Goal: Task Accomplishment & Management: Manage account settings

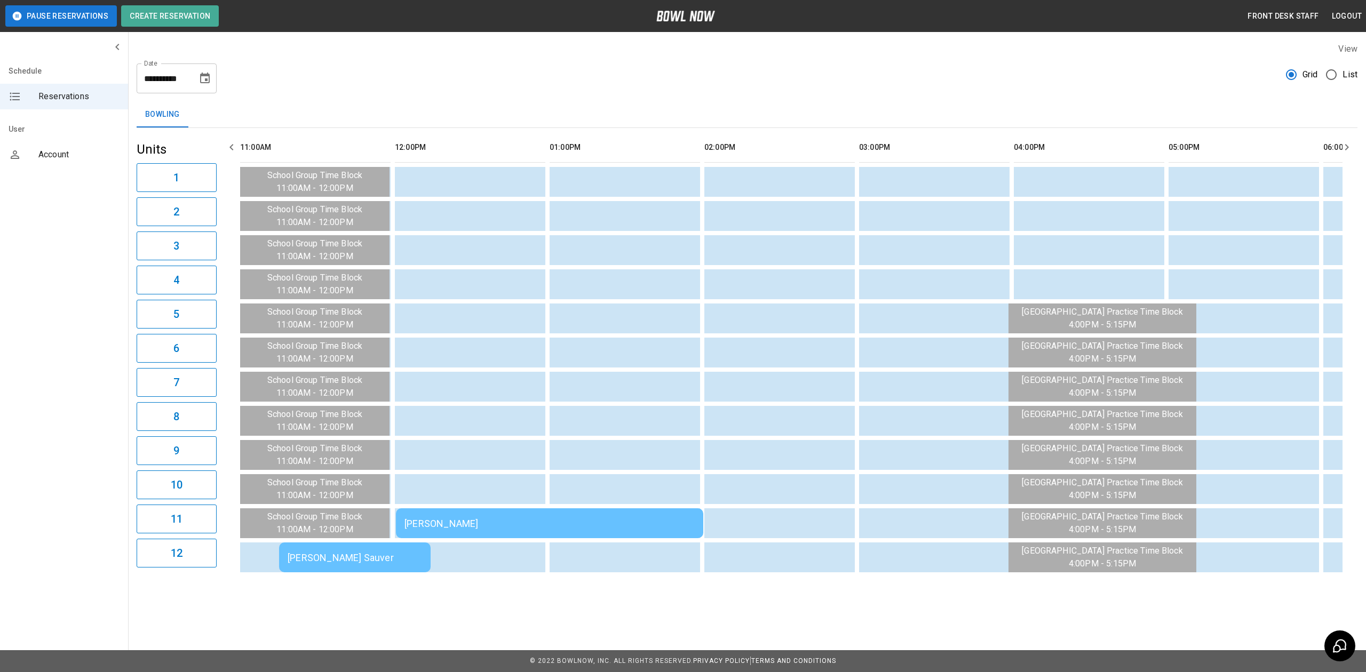
click at [447, 526] on div "[PERSON_NAME]" at bounding box center [549, 523] width 290 height 11
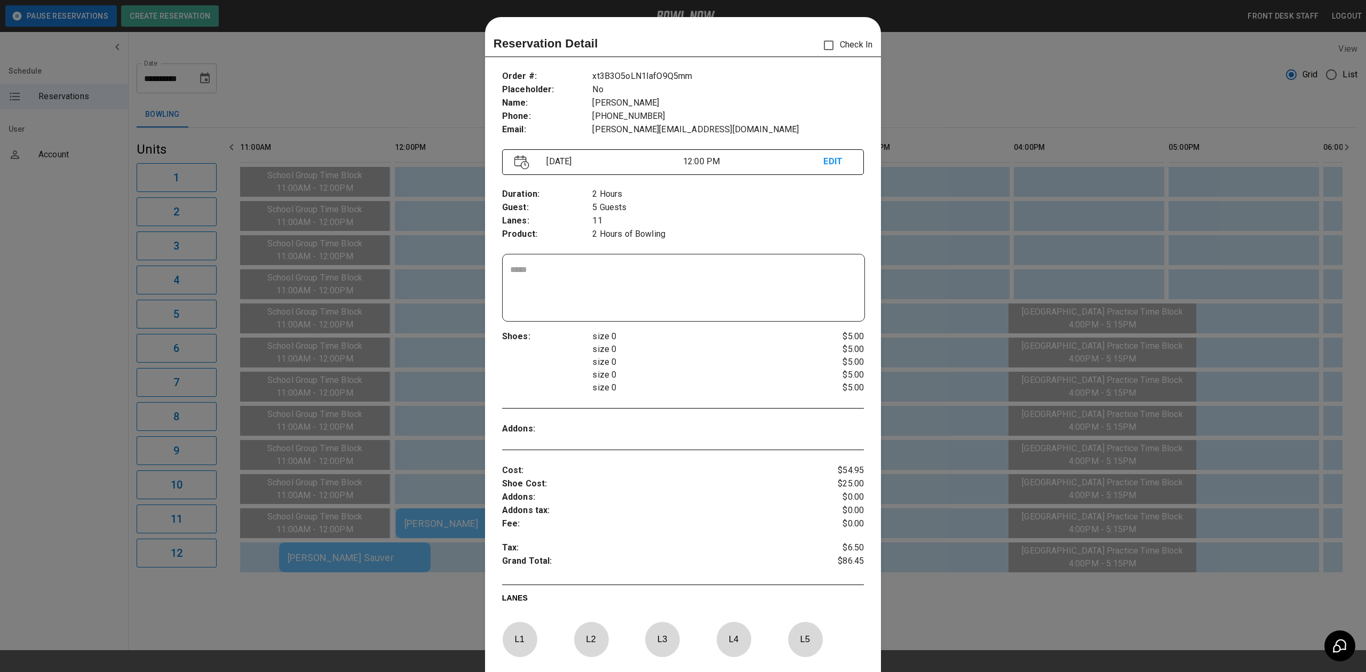
scroll to position [17, 0]
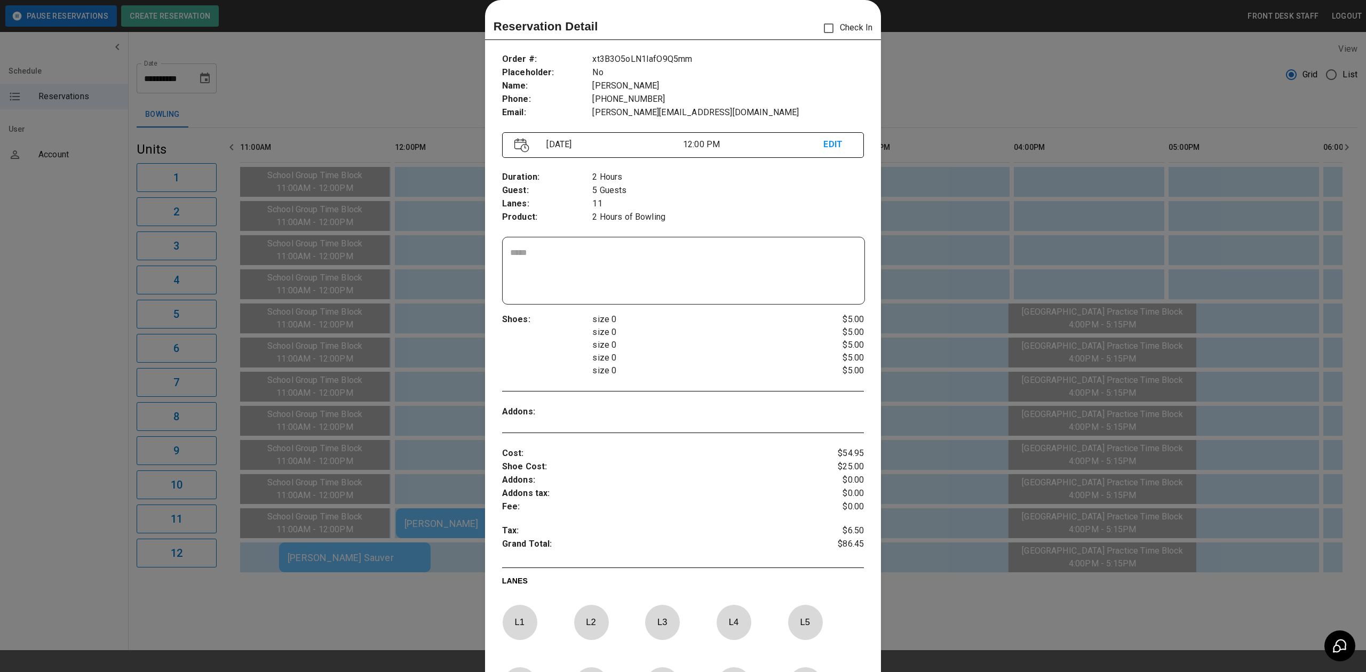
click at [1019, 161] on div at bounding box center [683, 336] width 1366 height 672
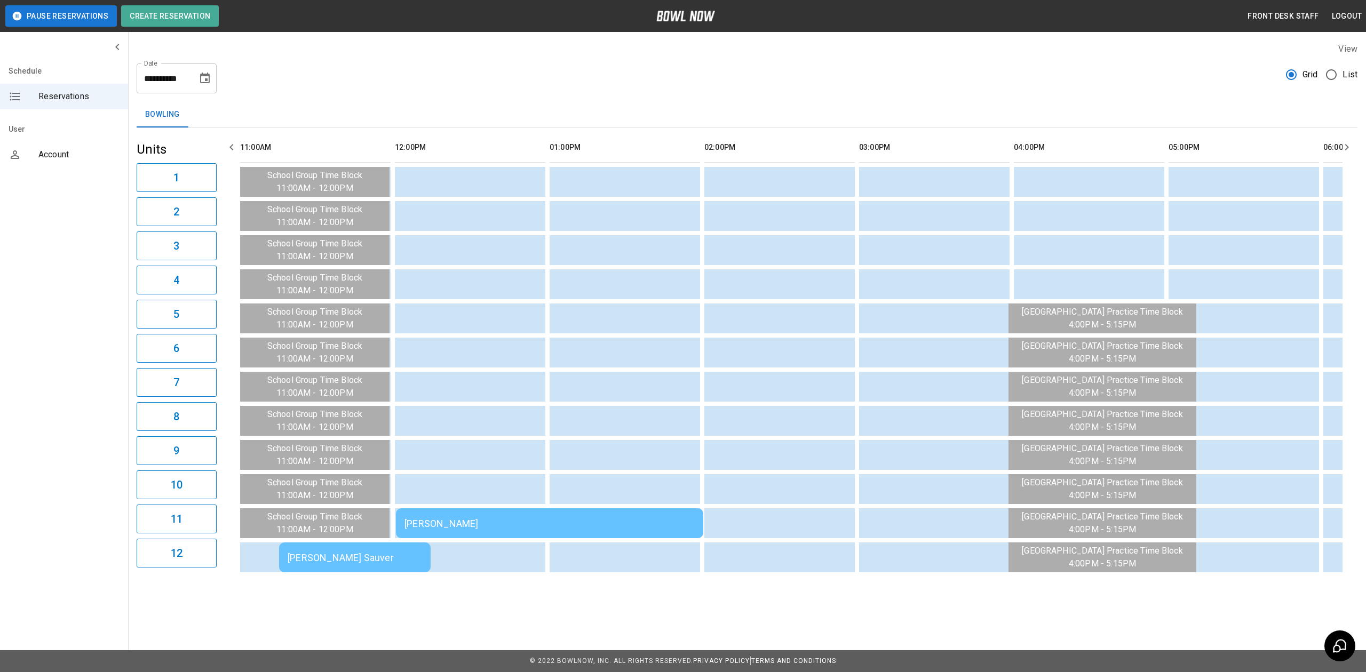
click at [299, 553] on div "[PERSON_NAME] Sauver" at bounding box center [355, 557] width 134 height 11
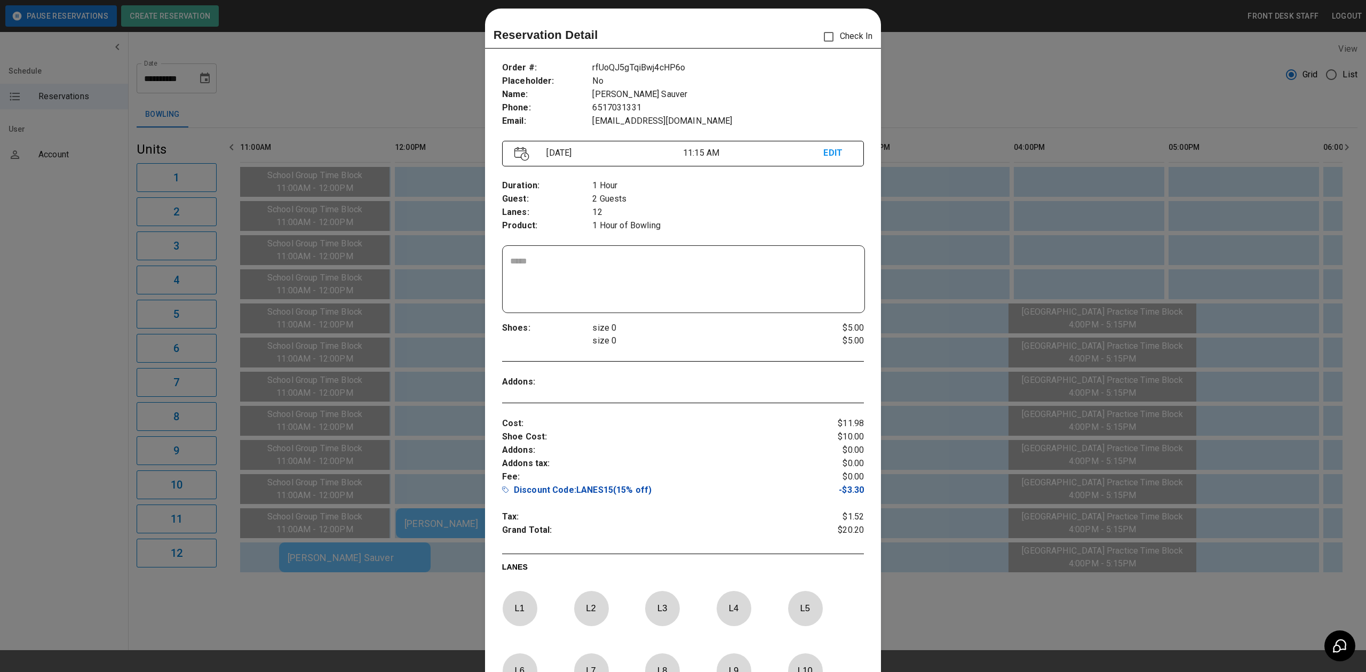
scroll to position [0, 0]
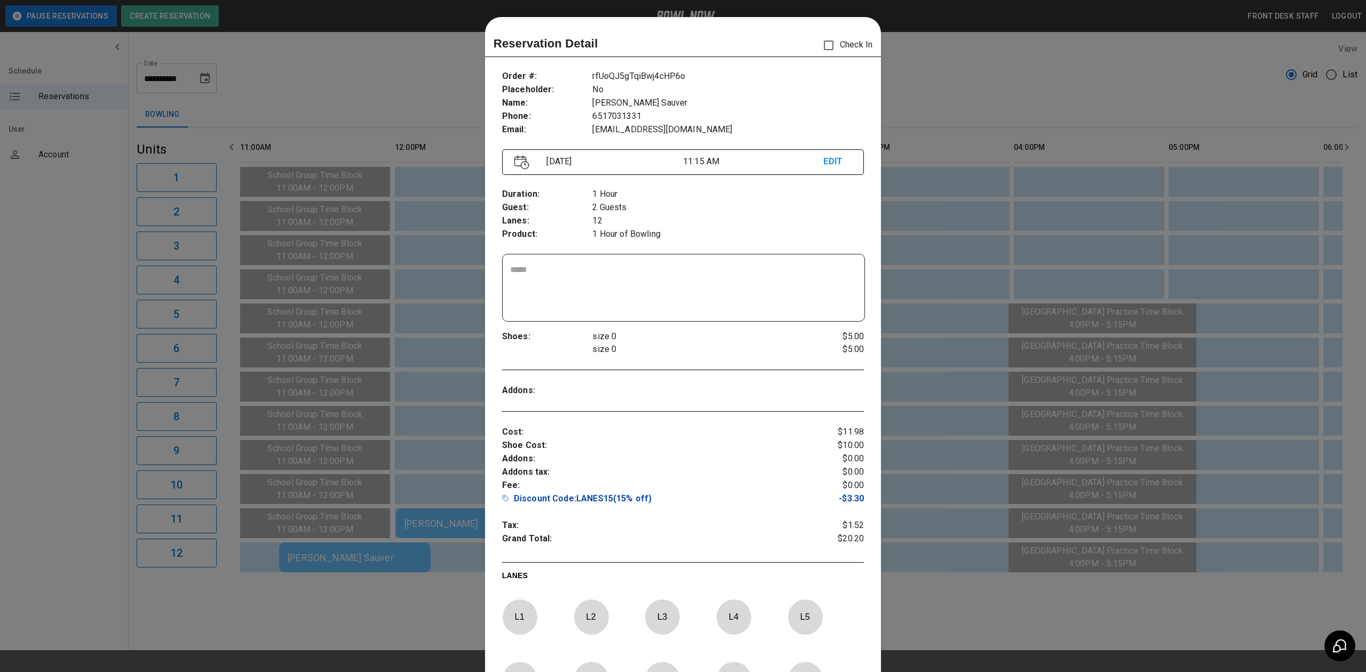
click at [1138, 293] on div at bounding box center [683, 336] width 1366 height 672
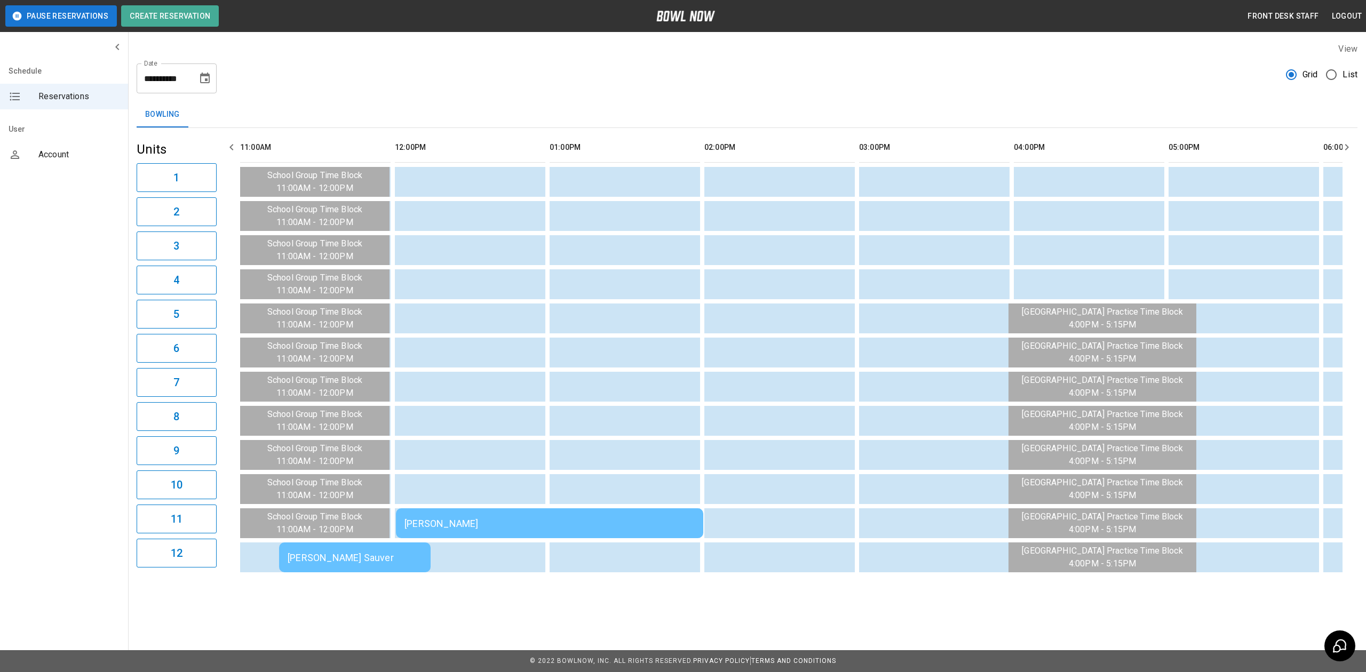
click at [594, 521] on div "[PERSON_NAME]" at bounding box center [549, 523] width 290 height 11
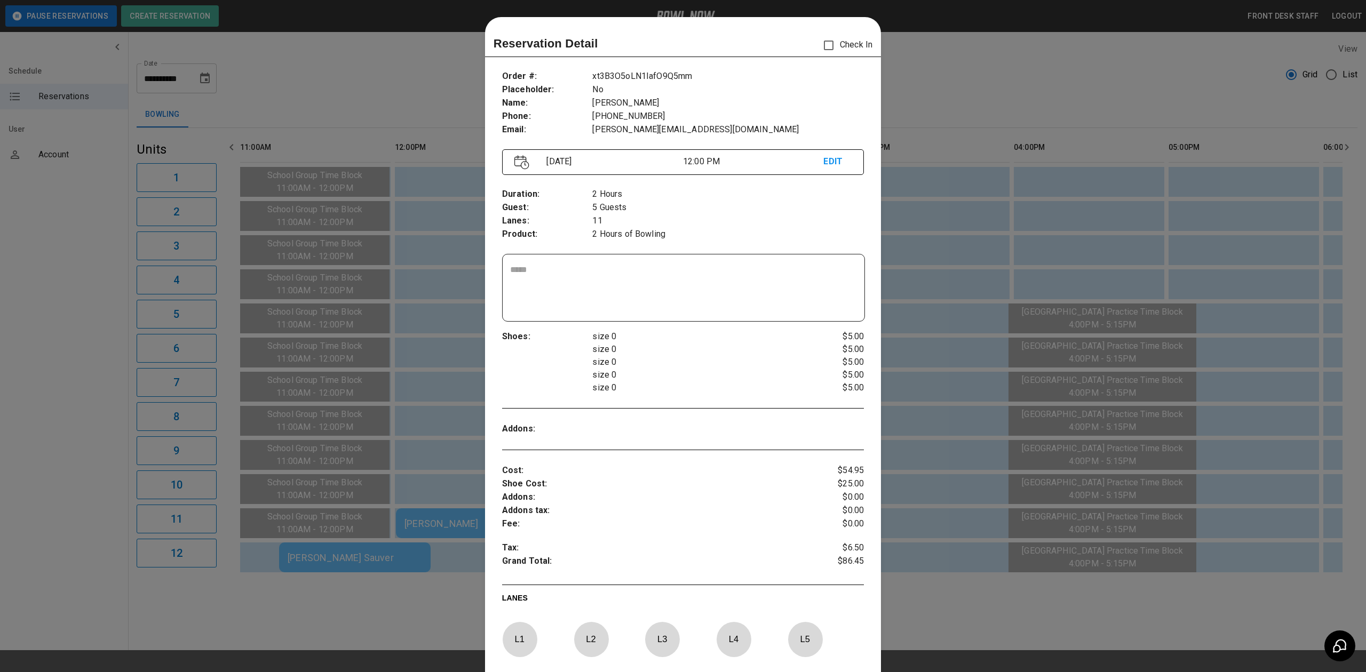
scroll to position [17, 0]
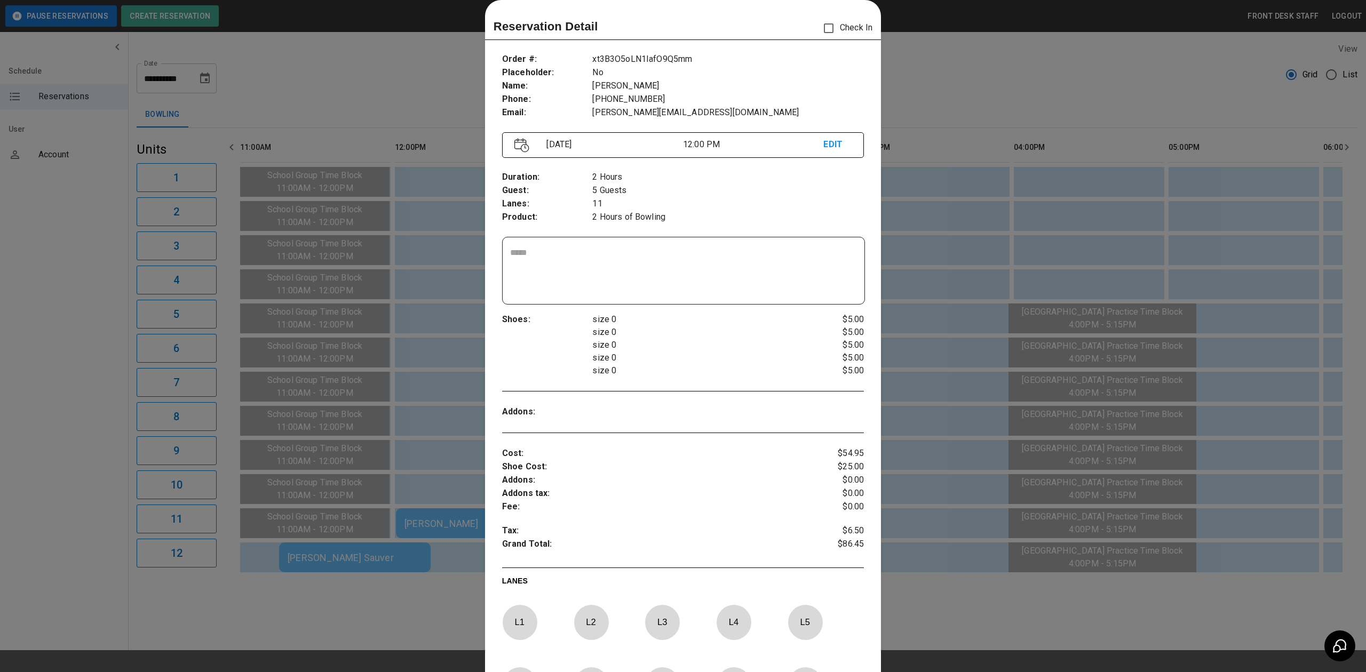
click at [605, 281] on textarea at bounding box center [683, 271] width 347 height 49
click at [1018, 338] on div at bounding box center [683, 336] width 1366 height 672
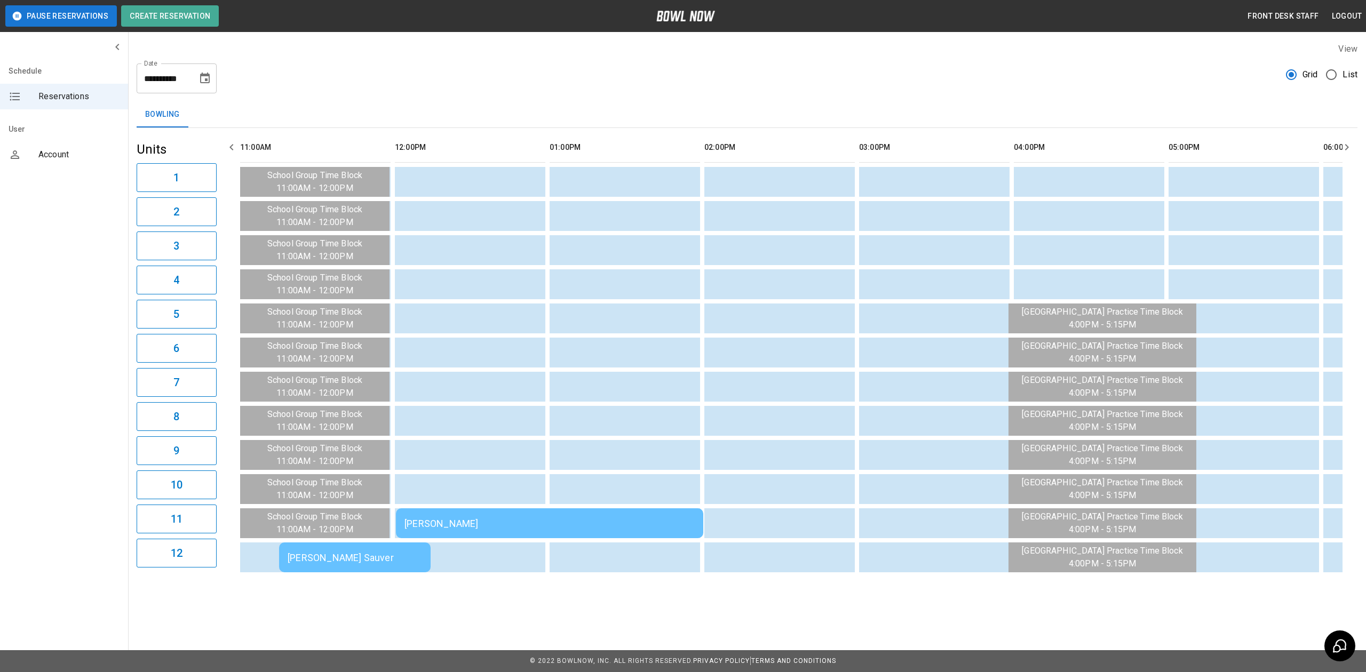
click at [358, 558] on div "[PERSON_NAME] Sauver" at bounding box center [355, 557] width 134 height 11
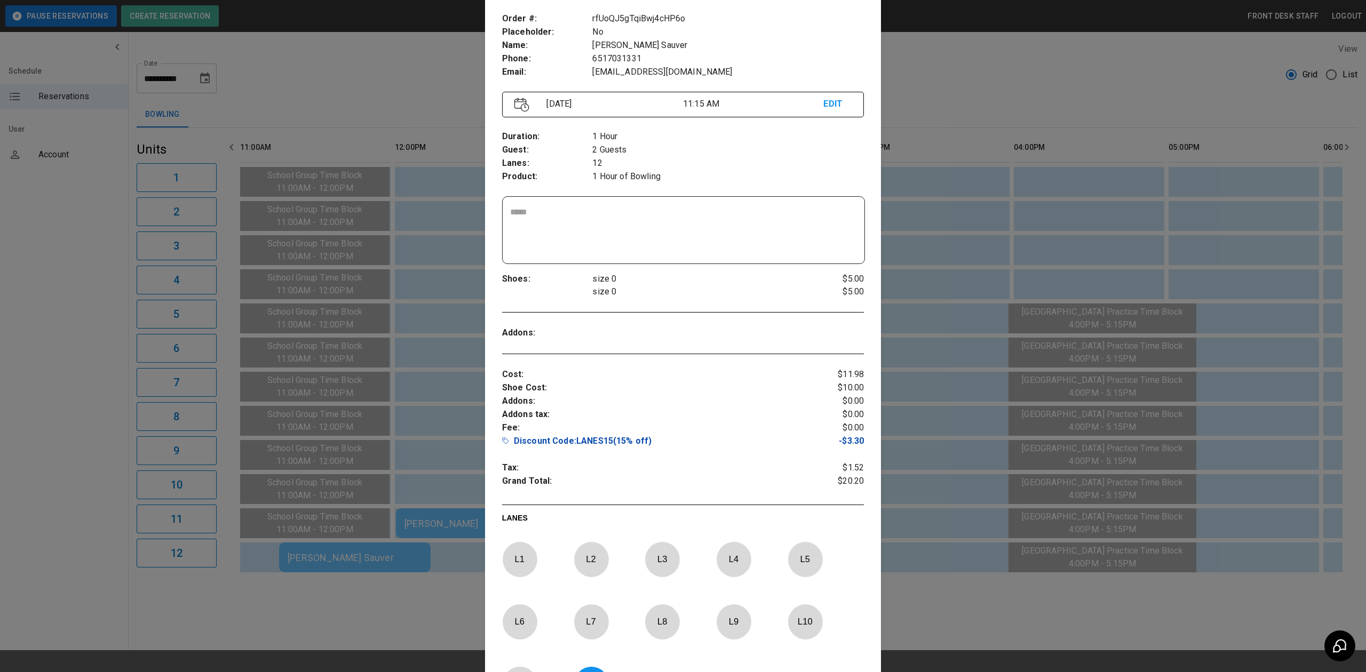
scroll to position [0, 0]
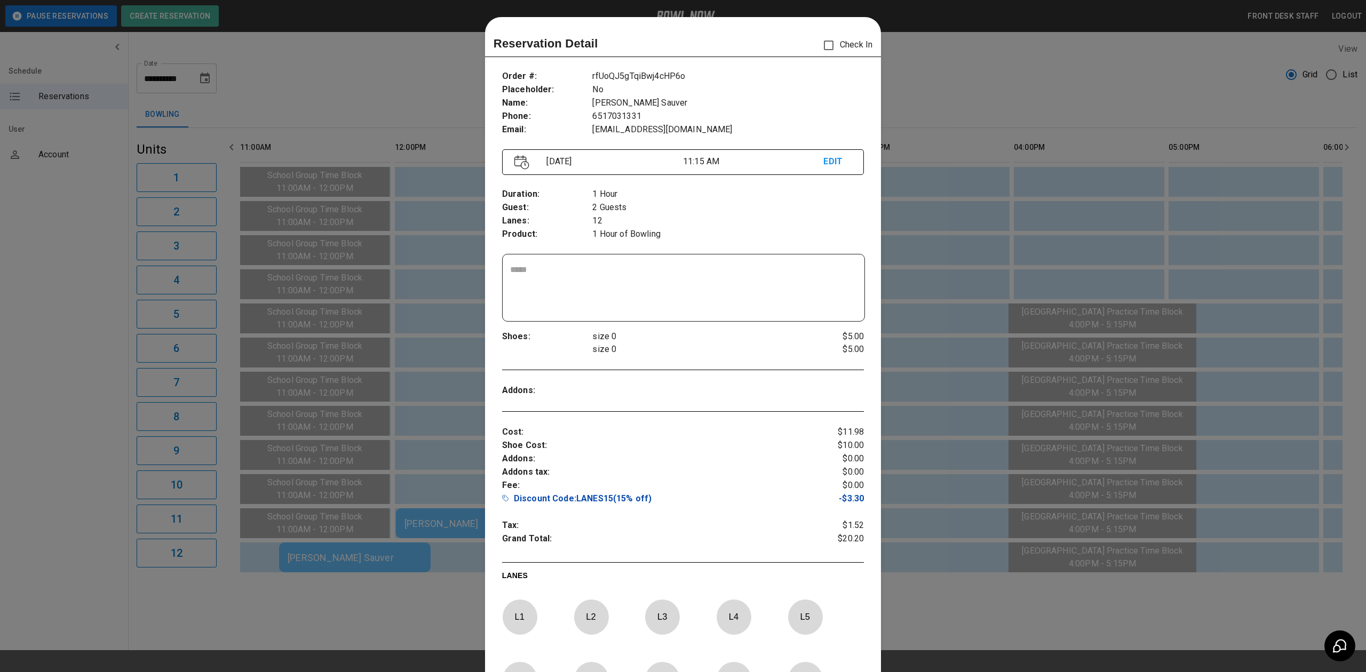
click at [408, 349] on div at bounding box center [683, 336] width 1366 height 672
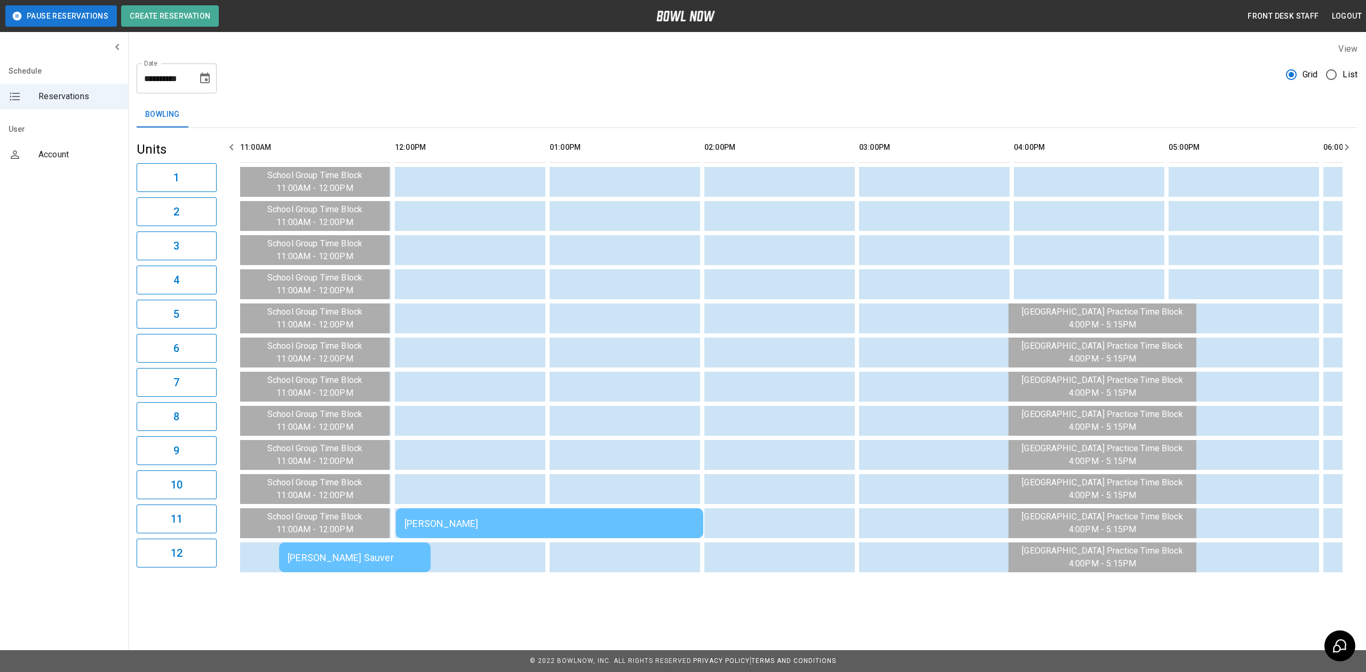
click at [331, 551] on td "[PERSON_NAME] Sauver" at bounding box center [355, 558] width 152 height 30
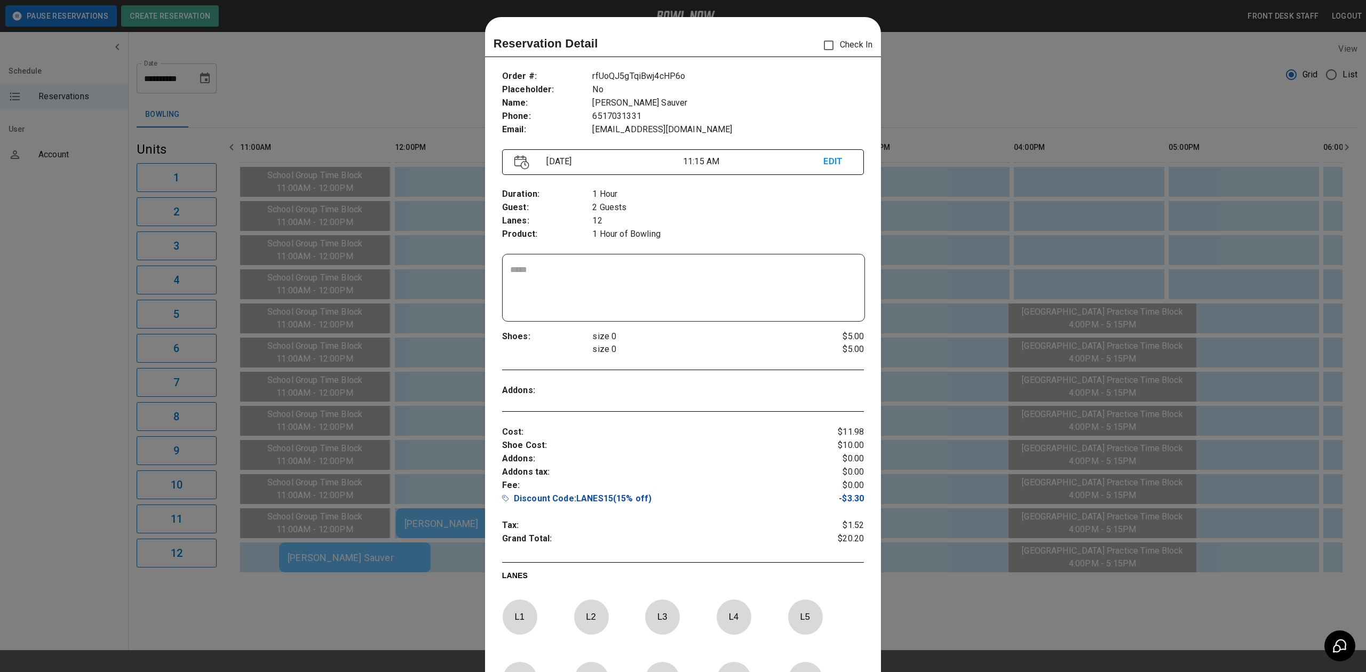
scroll to position [17, 0]
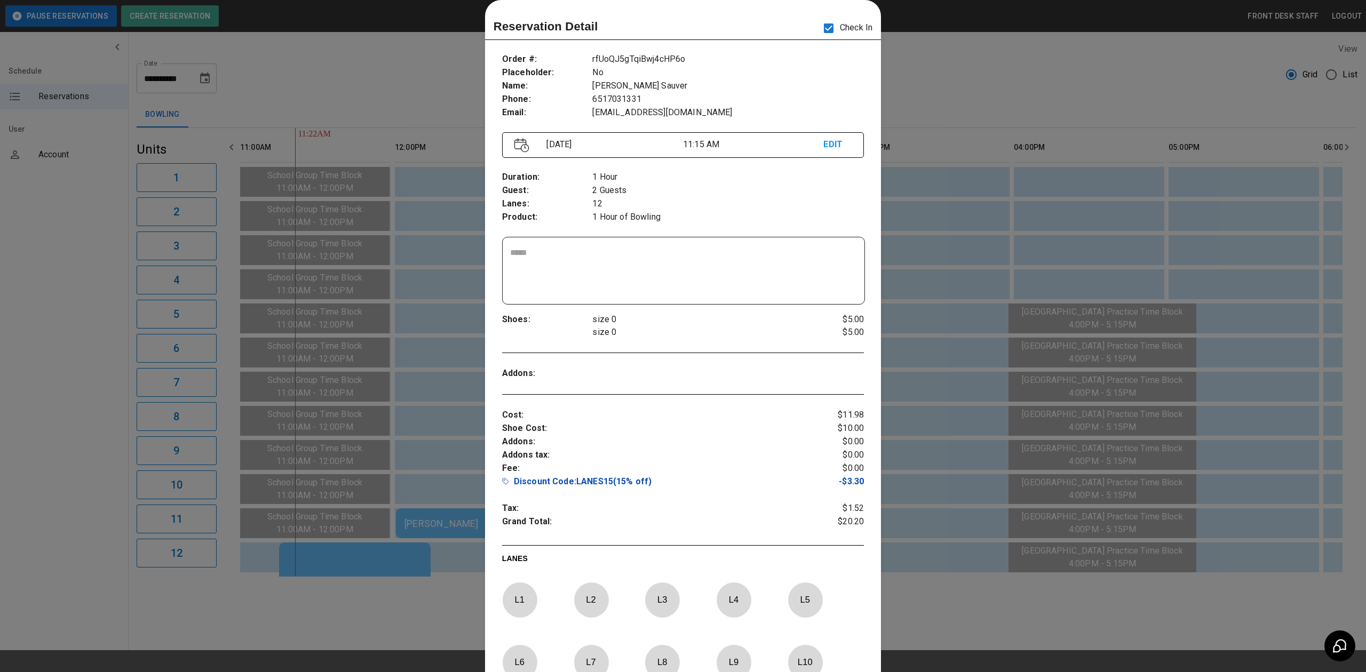
click at [393, 378] on div at bounding box center [683, 336] width 1366 height 672
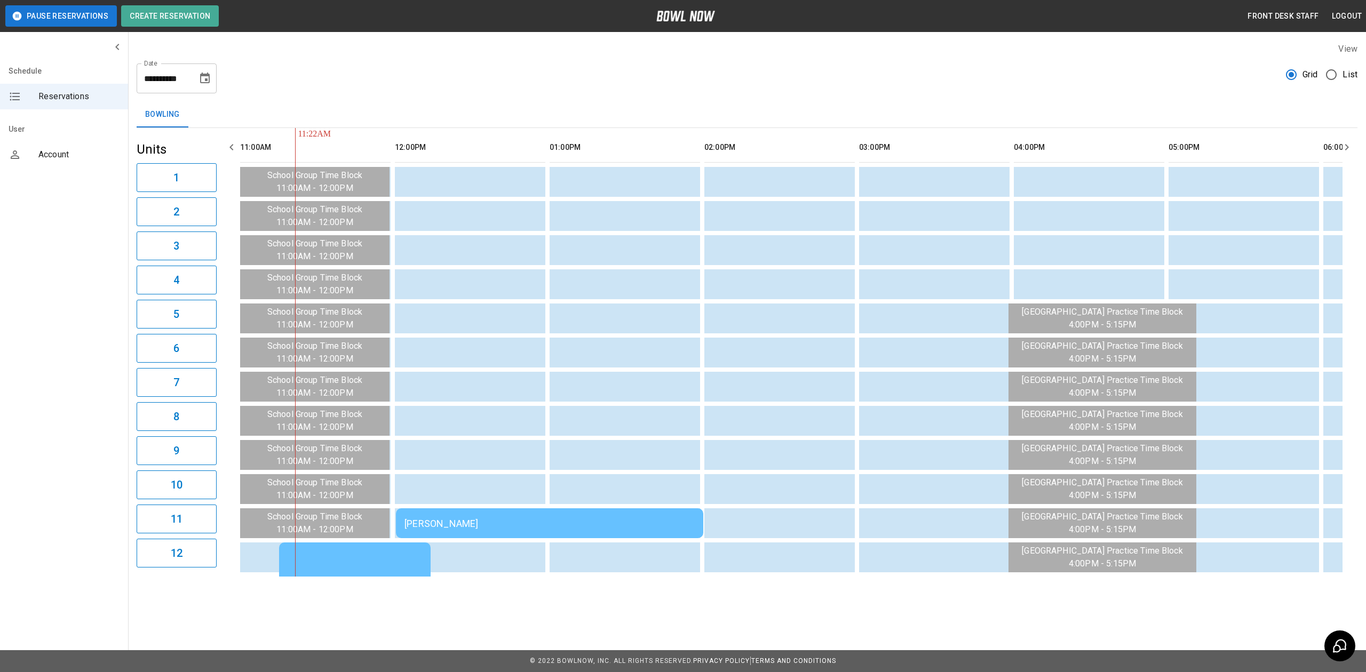
click at [453, 509] on td "[PERSON_NAME]" at bounding box center [549, 524] width 307 height 30
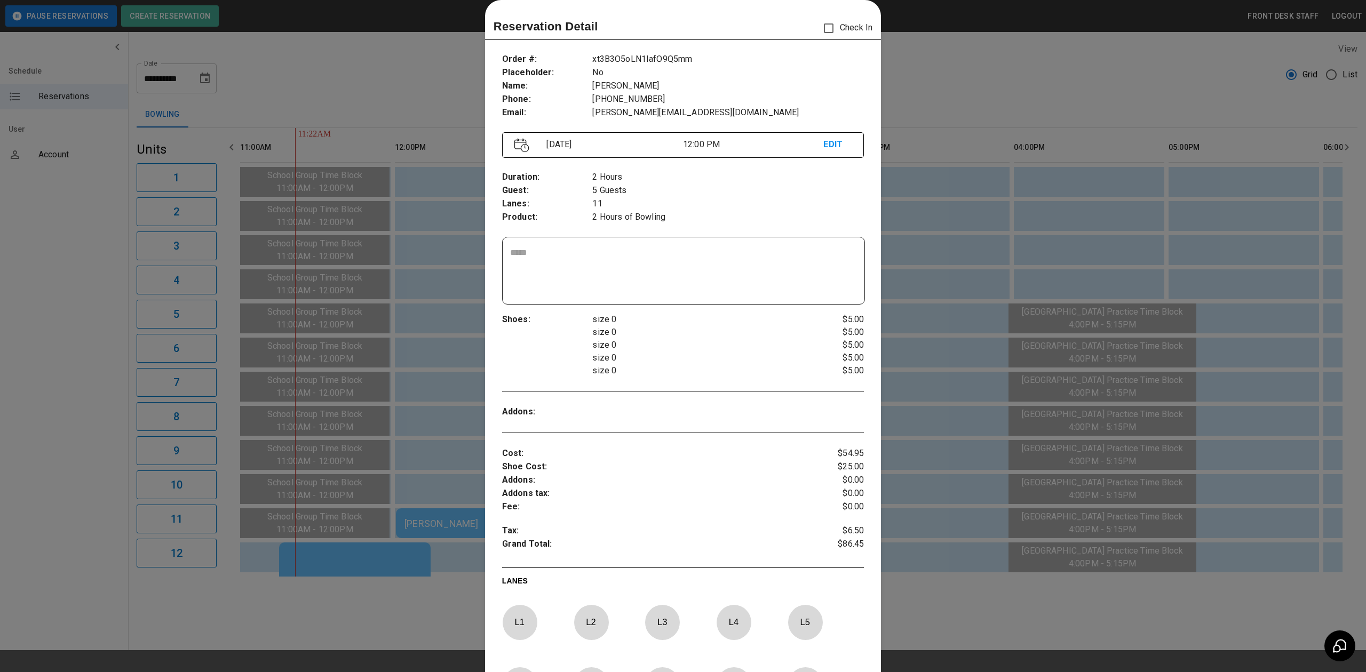
click at [429, 423] on div at bounding box center [683, 336] width 1366 height 672
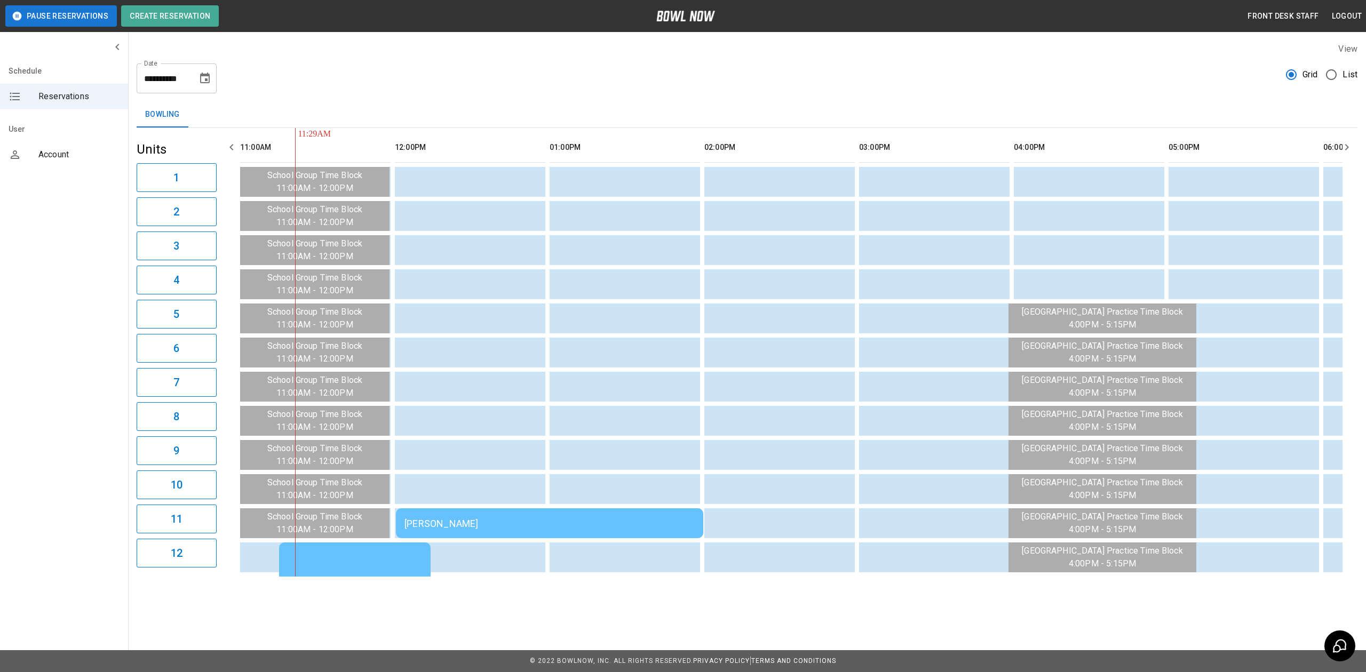
click at [528, 524] on div "[PERSON_NAME]" at bounding box center [549, 523] width 290 height 11
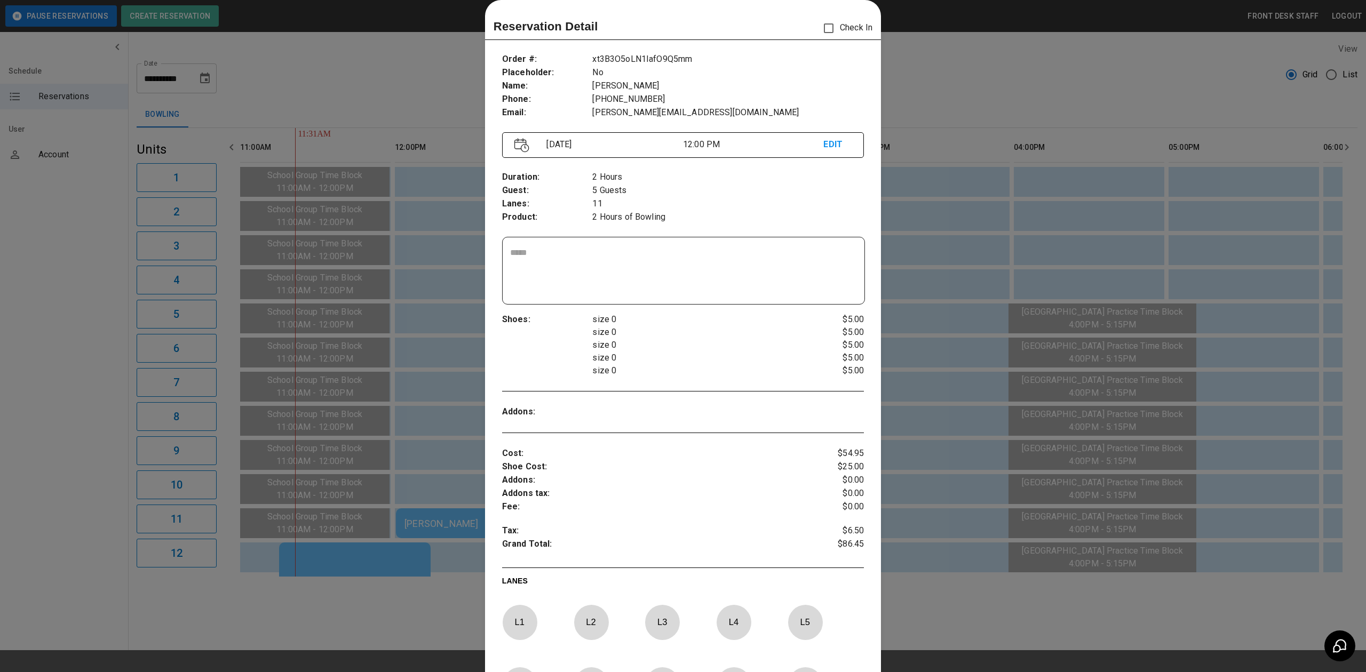
click at [1005, 205] on div at bounding box center [683, 336] width 1366 height 672
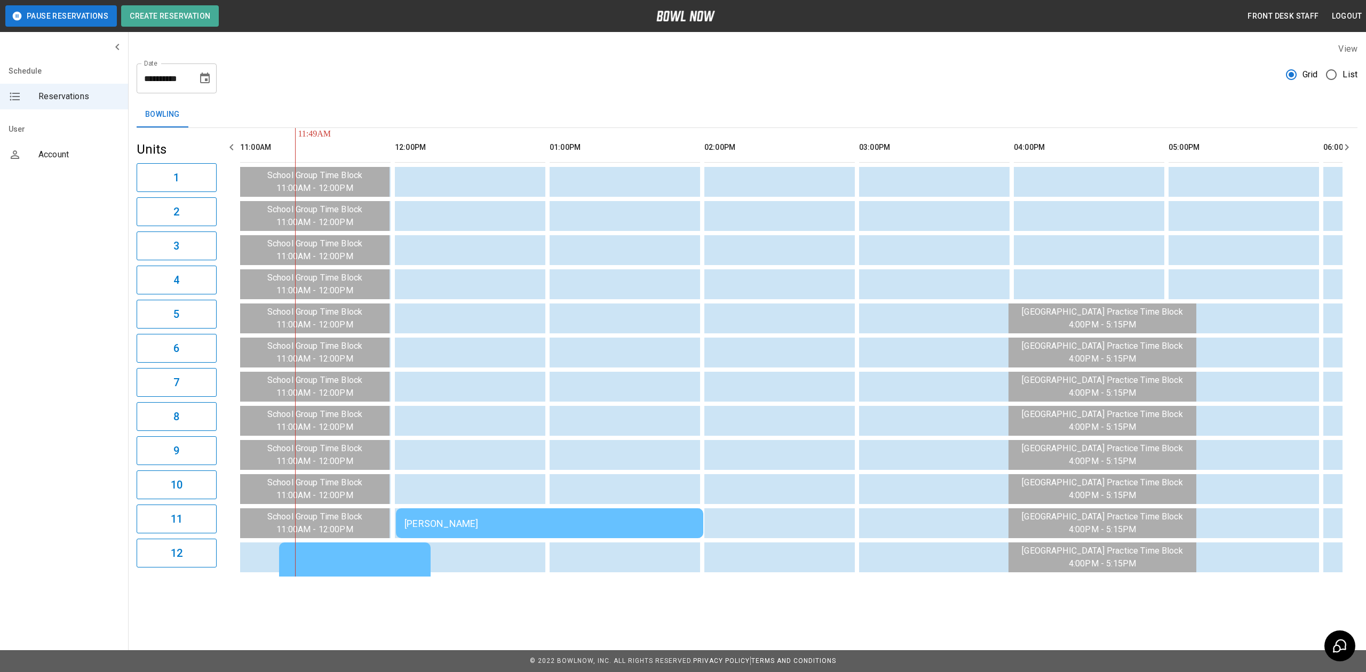
click at [544, 512] on td "[PERSON_NAME]" at bounding box center [549, 524] width 307 height 30
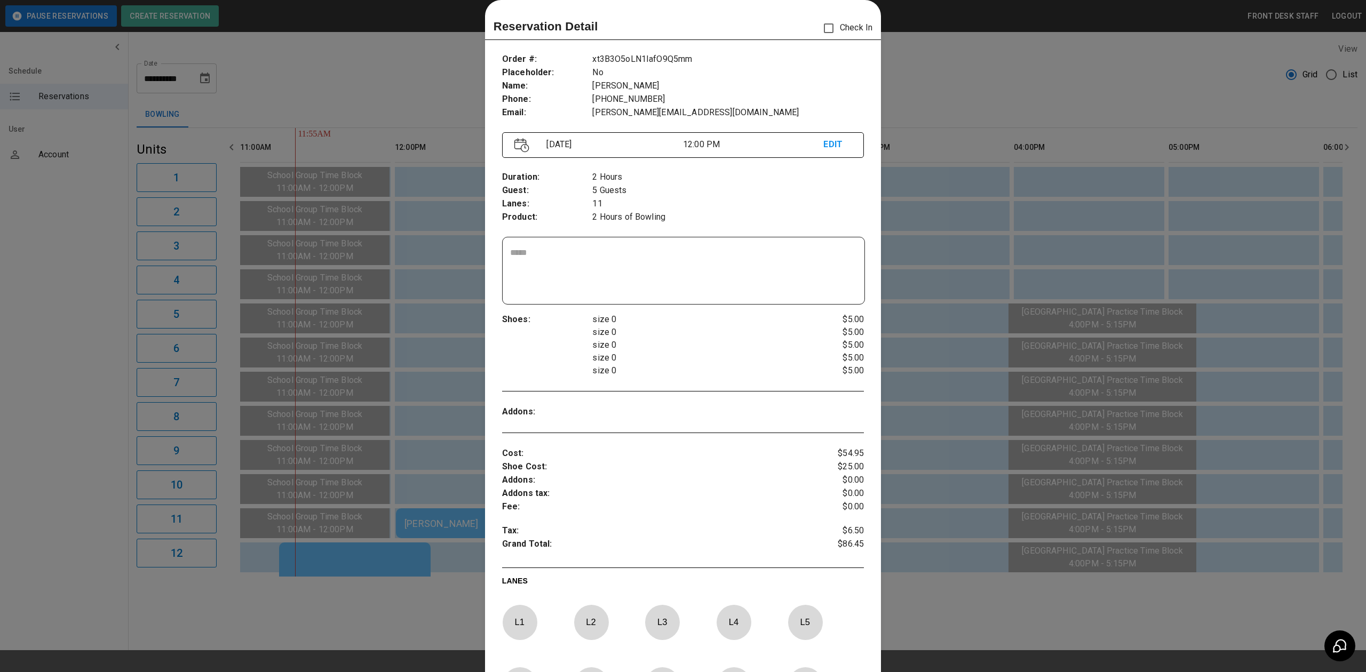
click at [1013, 74] on div at bounding box center [683, 336] width 1366 height 672
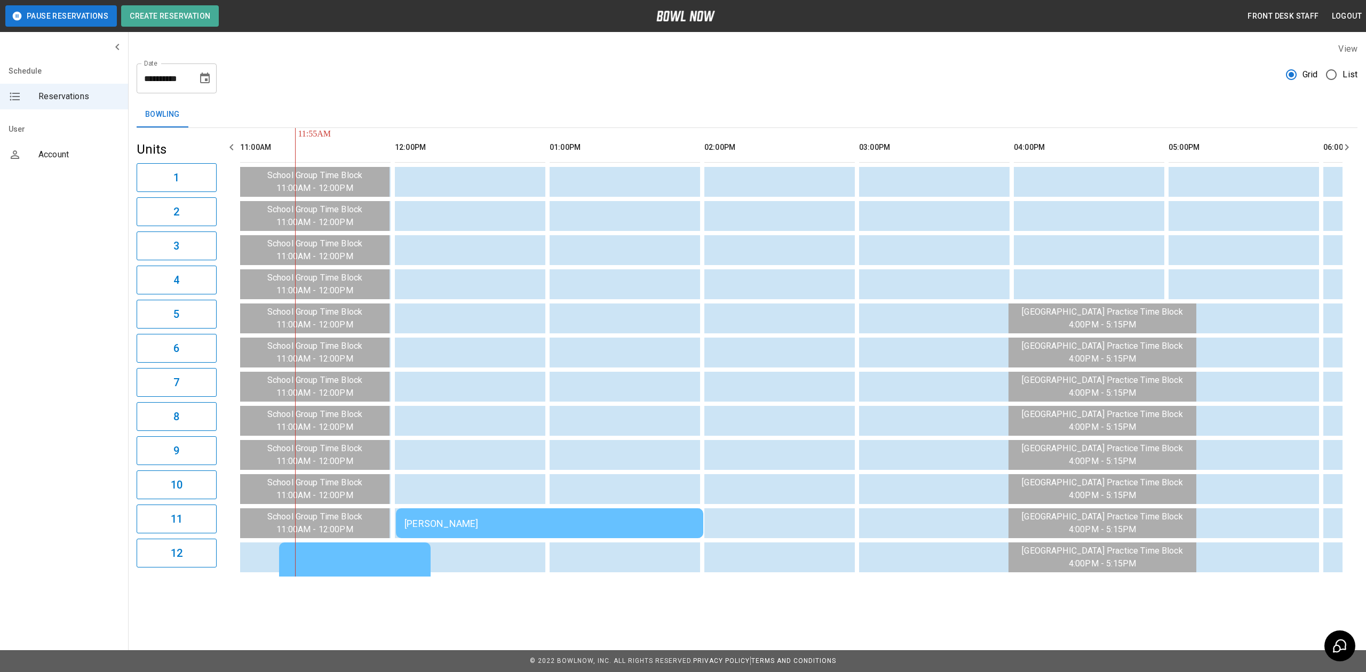
click at [559, 518] on div "[PERSON_NAME]" at bounding box center [549, 523] width 290 height 11
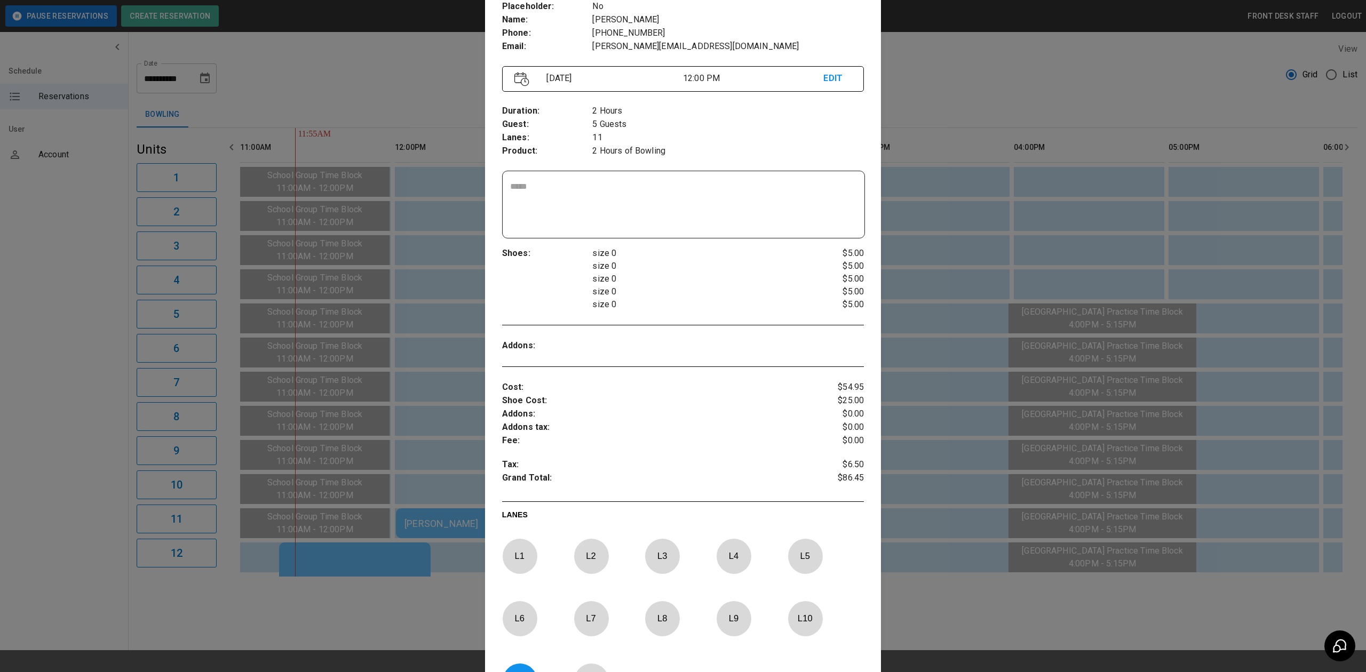
scroll to position [213, 0]
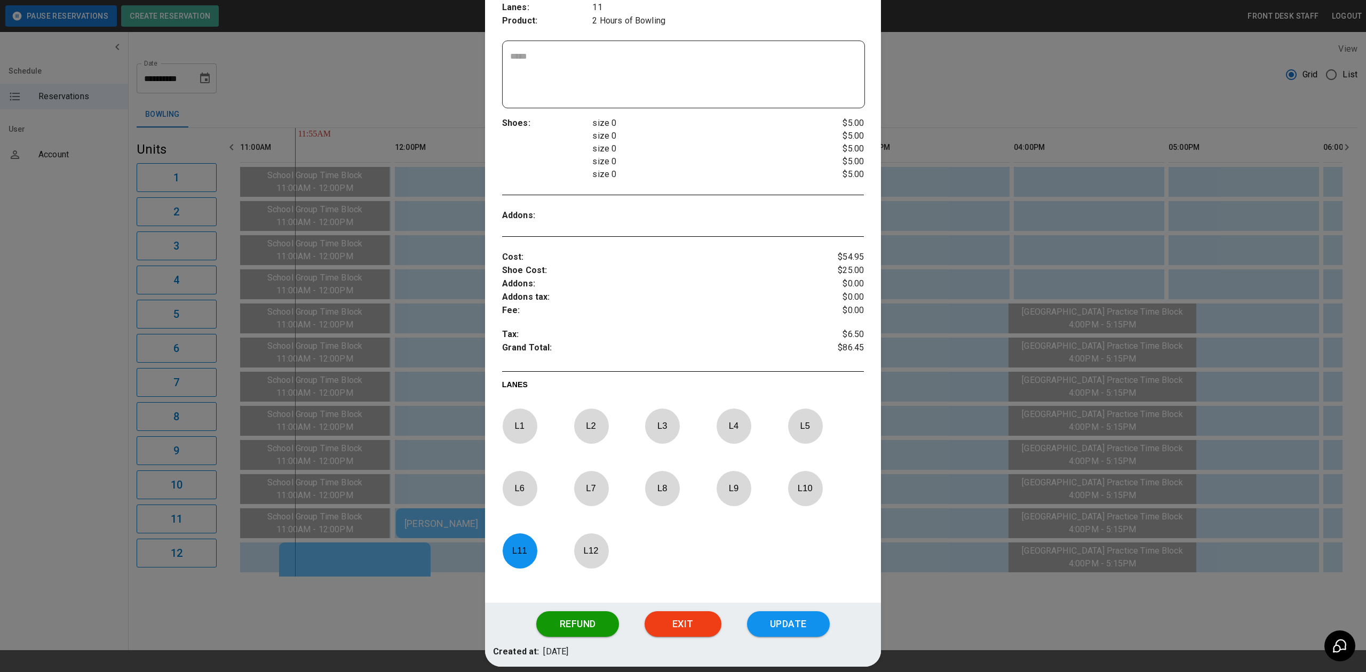
drag, startPoint x: 793, startPoint y: 420, endPoint x: 748, endPoint y: 464, distance: 63.0
click at [792, 421] on p "L 5" at bounding box center [805, 426] width 35 height 25
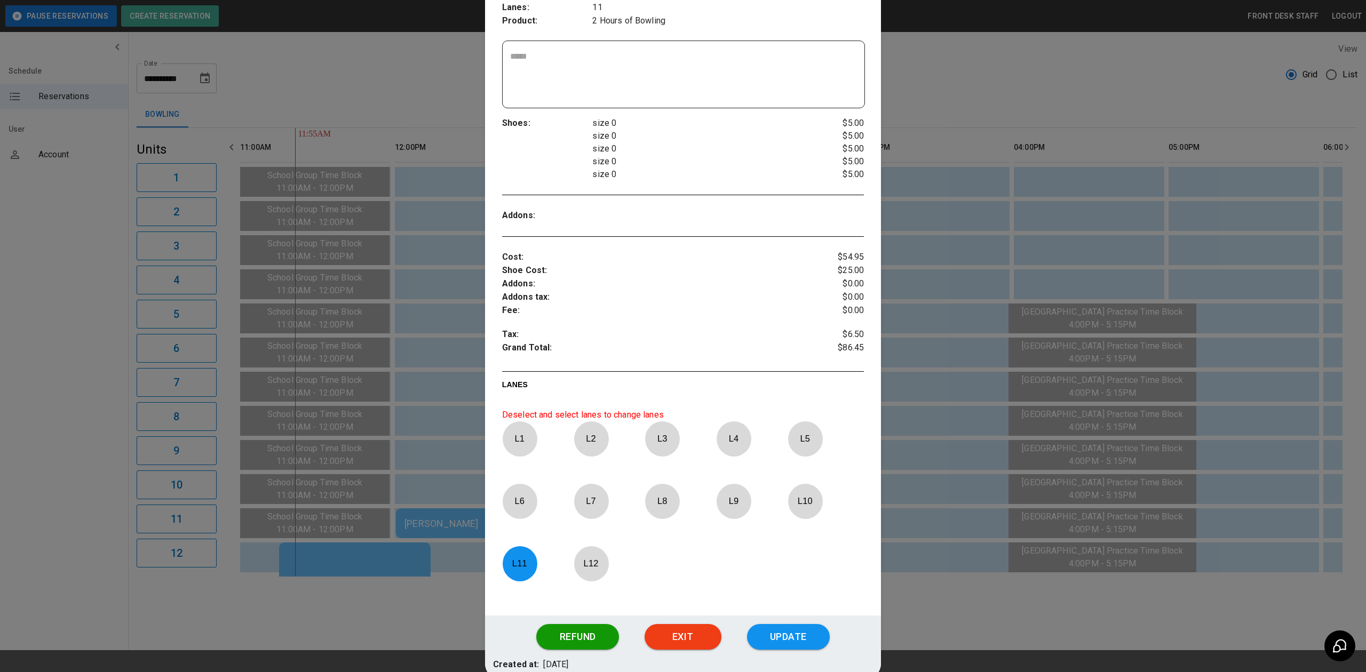
click at [515, 575] on p "L 11" at bounding box center [519, 563] width 35 height 25
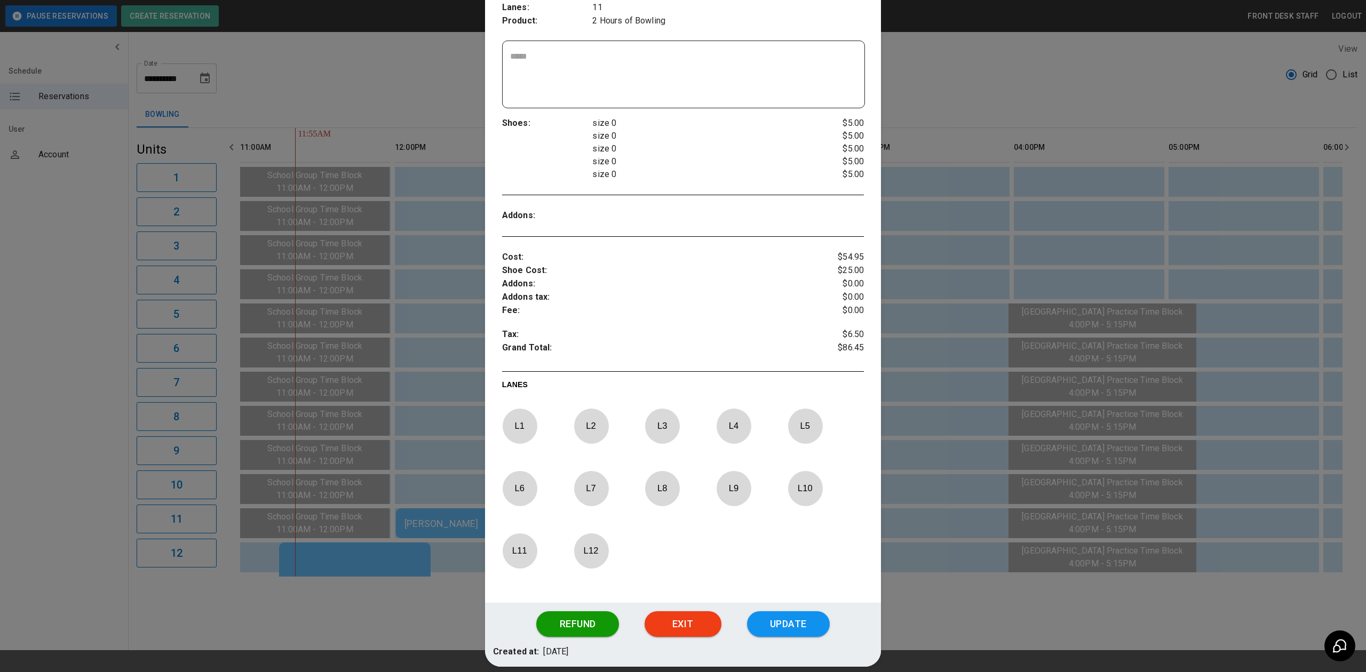
click at [789, 435] on p "L 5" at bounding box center [805, 426] width 35 height 25
click at [767, 622] on button "Update" at bounding box center [788, 625] width 83 height 26
